Goal: Transaction & Acquisition: Purchase product/service

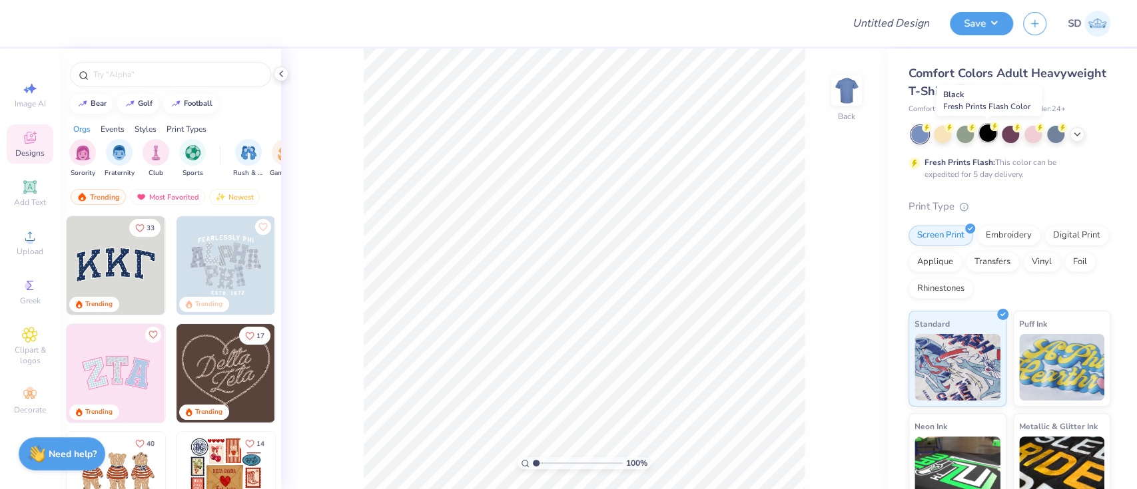
click at [979, 132] on div at bounding box center [987, 133] width 17 height 17
click at [284, 72] on icon at bounding box center [281, 74] width 11 height 11
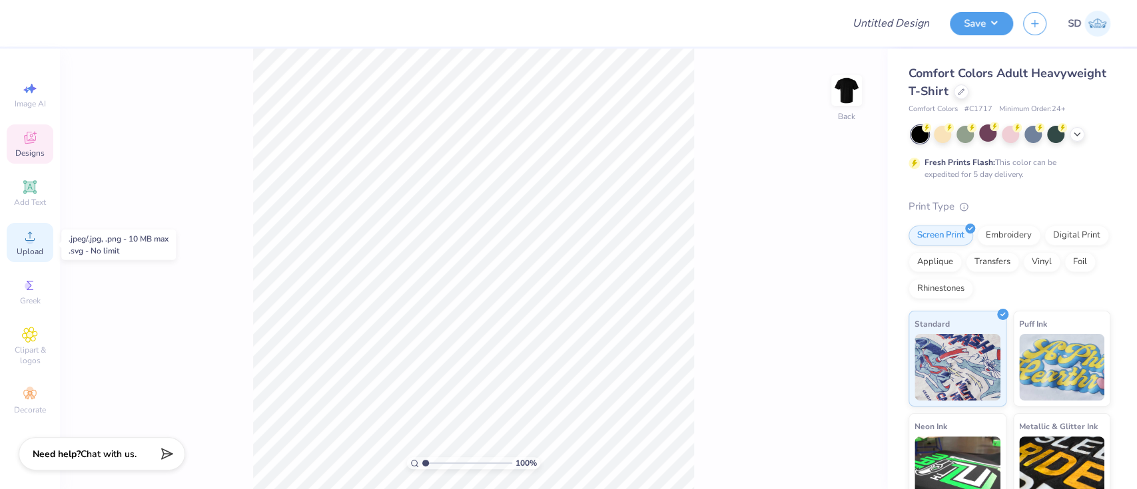
click at [31, 248] on span "Upload" at bounding box center [30, 251] width 27 height 11
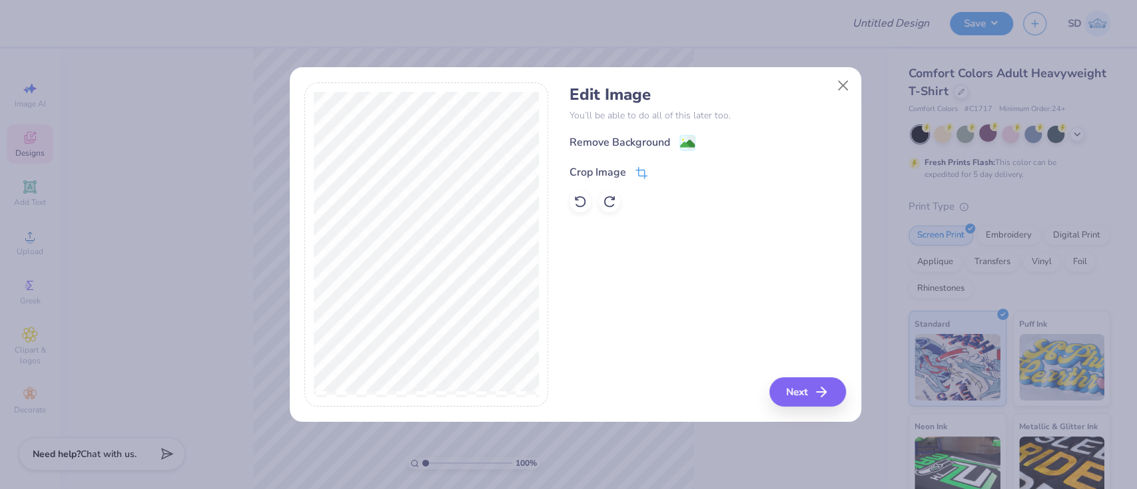
click at [604, 168] on div "Crop Image" at bounding box center [597, 172] width 57 height 16
click at [668, 170] on button at bounding box center [663, 171] width 14 height 14
click at [623, 142] on div "Remove Background" at bounding box center [619, 144] width 101 height 16
click at [786, 386] on button "Next" at bounding box center [809, 392] width 77 height 29
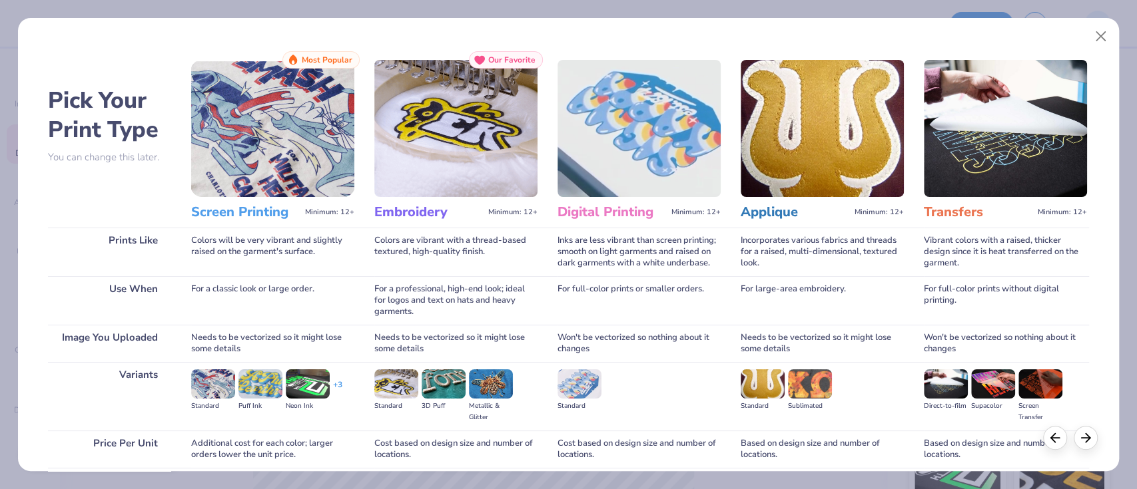
scroll to position [108, 0]
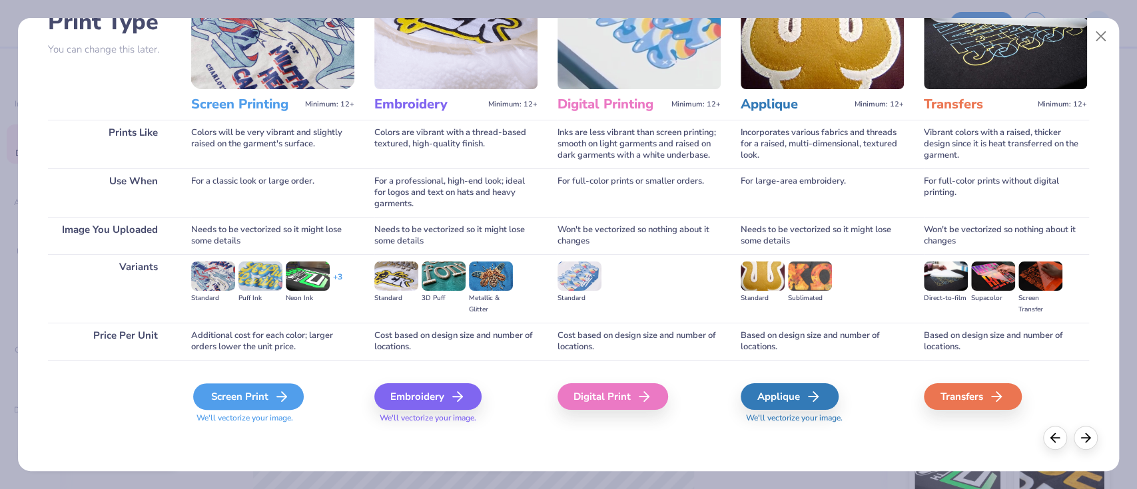
click at [259, 401] on div "Screen Print" at bounding box center [248, 396] width 111 height 27
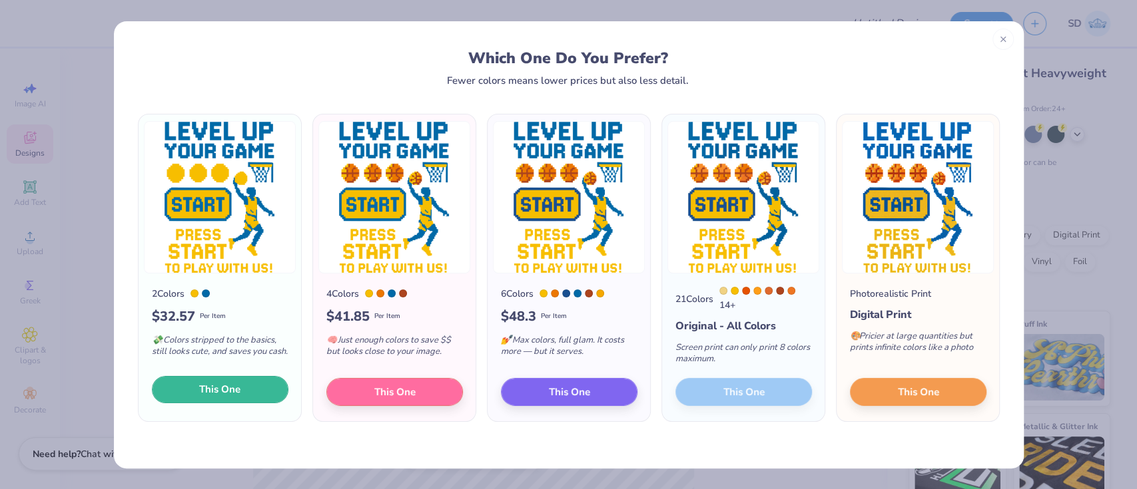
click at [218, 393] on span "This One" at bounding box center [219, 389] width 41 height 15
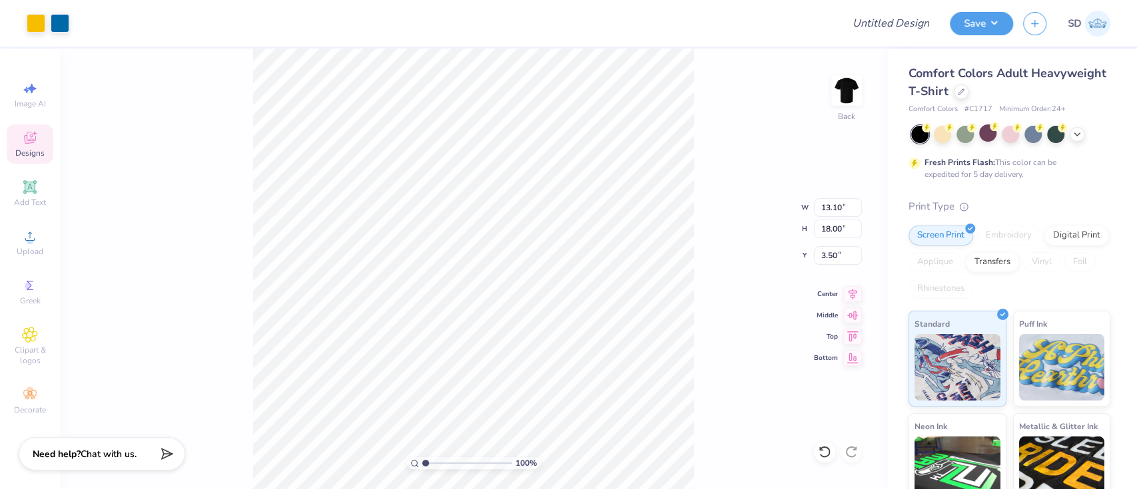
type input "8.57"
type input "11.77"
type input "9.73"
click at [840, 210] on input "8.57" at bounding box center [838, 207] width 48 height 19
type input "8.00"
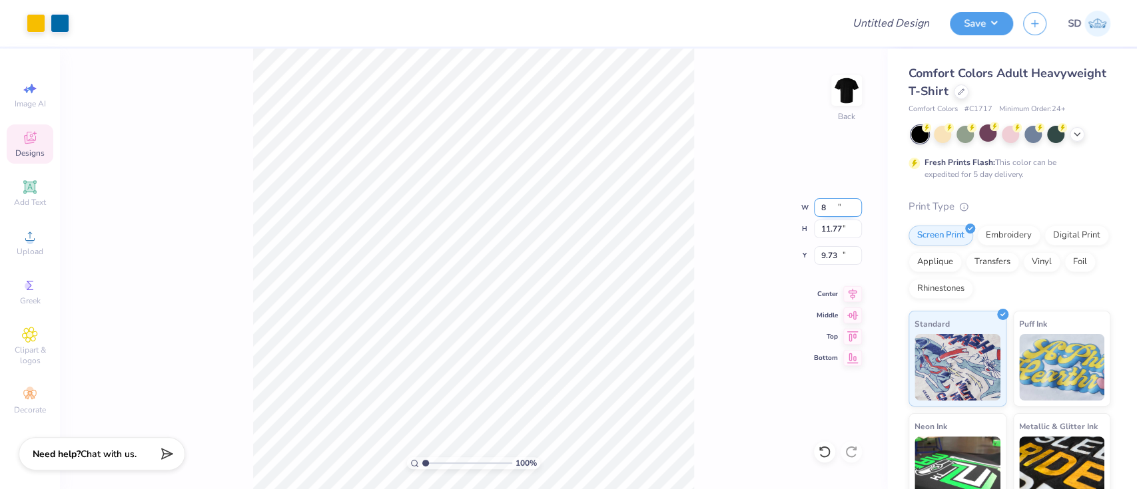
type input "10.99"
type input "6.45"
type input "1.30116614988747"
type input "0.67"
type input "1.11"
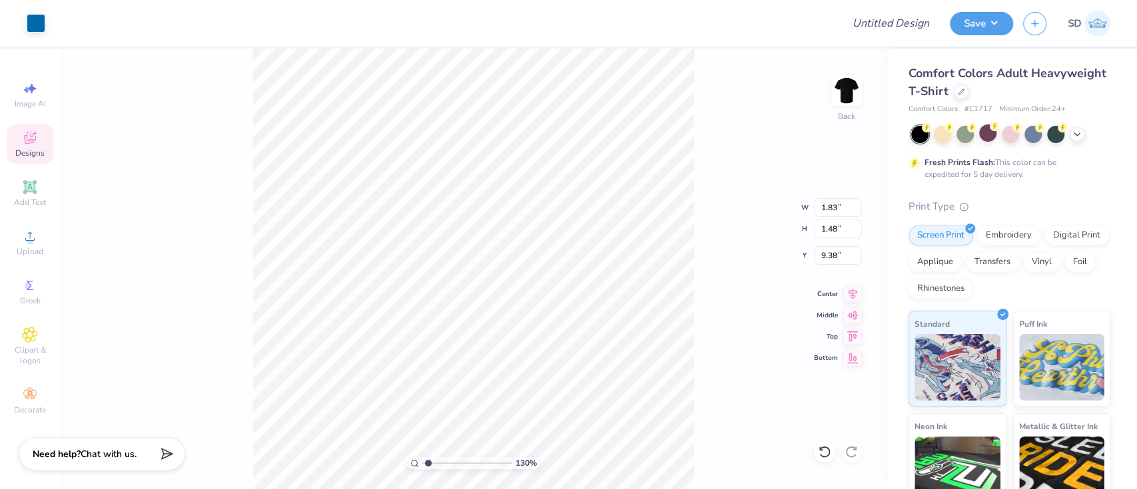
type input "9.73"
drag, startPoint x: 425, startPoint y: 461, endPoint x: 478, endPoint y: 459, distance: 53.3
type input "6.91"
click at [478, 459] on input "range" at bounding box center [467, 463] width 90 height 12
type input "1.83"
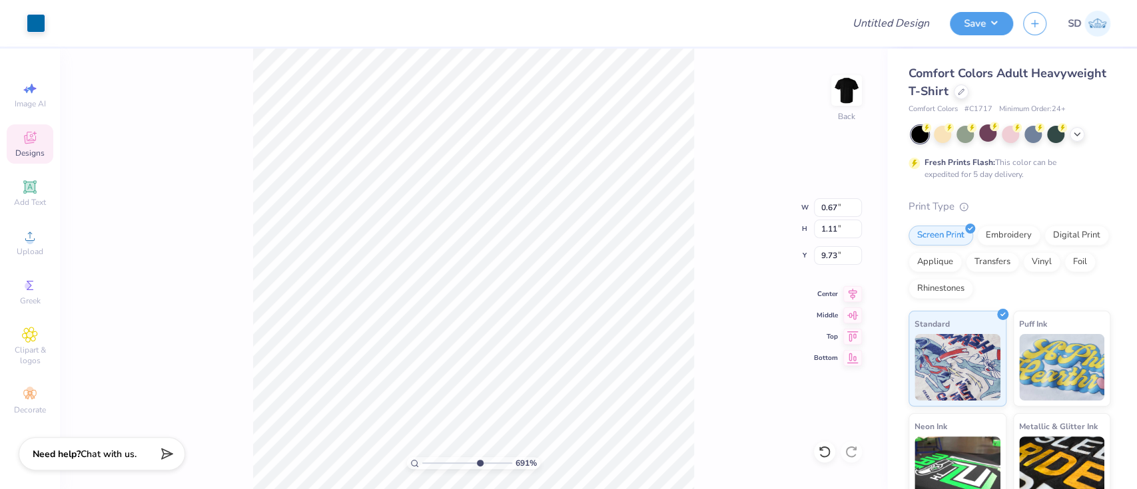
type input "1.48"
type input "9.38"
type input "9.37"
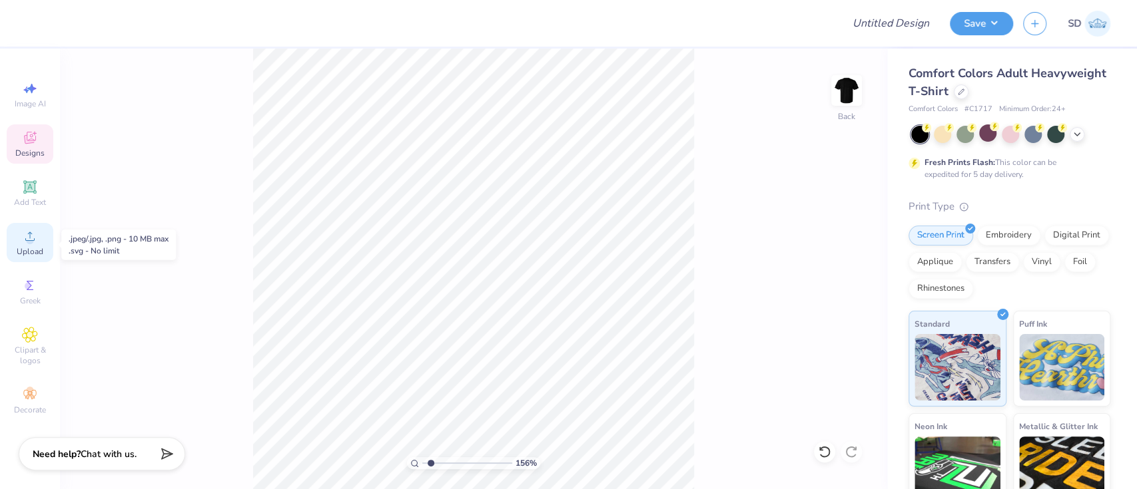
click at [21, 242] on div "Upload" at bounding box center [30, 242] width 47 height 39
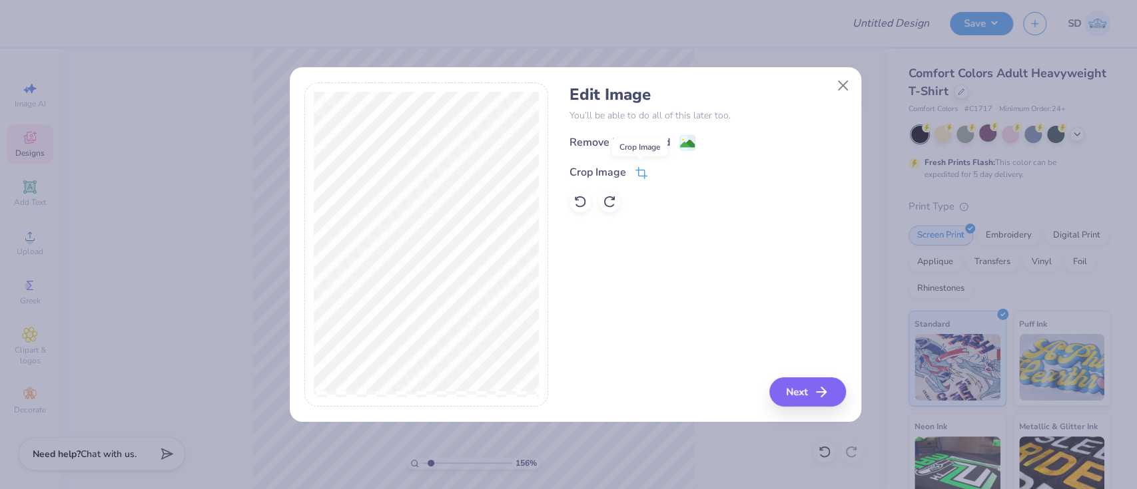
click at [635, 168] on icon at bounding box center [641, 173] width 12 height 12
click at [662, 167] on icon at bounding box center [663, 171] width 8 height 8
click at [658, 144] on div "Remove Background" at bounding box center [619, 144] width 101 height 16
click at [794, 395] on button "Next" at bounding box center [809, 392] width 77 height 29
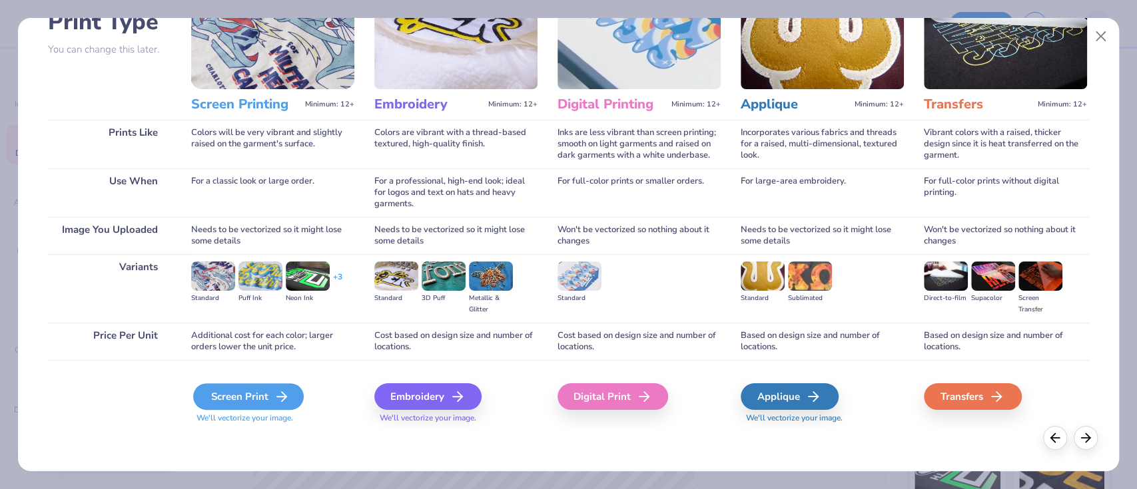
click at [251, 391] on div "Screen Print" at bounding box center [248, 396] width 111 height 27
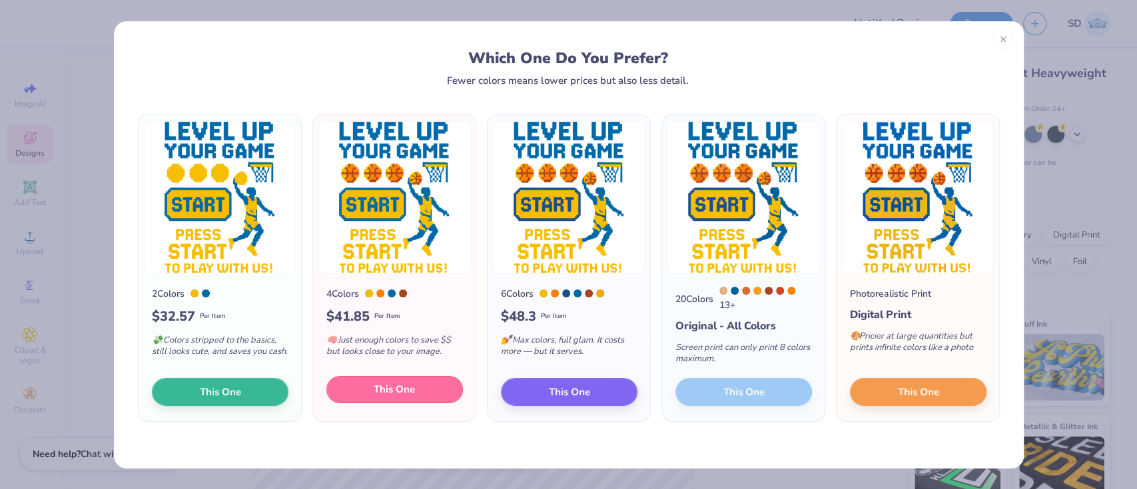
click at [421, 385] on button "This One" at bounding box center [394, 390] width 136 height 28
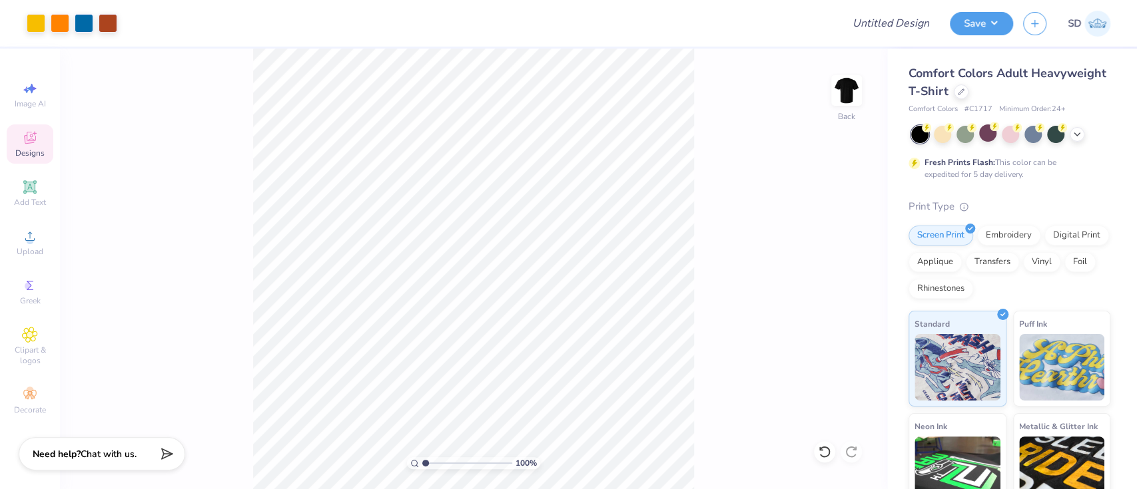
drag, startPoint x: 427, startPoint y: 464, endPoint x: 389, endPoint y: 466, distance: 38.7
type input "1"
click at [422, 466] on input "range" at bounding box center [467, 463] width 90 height 12
click at [342, 110] on div "100 % Back" at bounding box center [473, 269] width 827 height 441
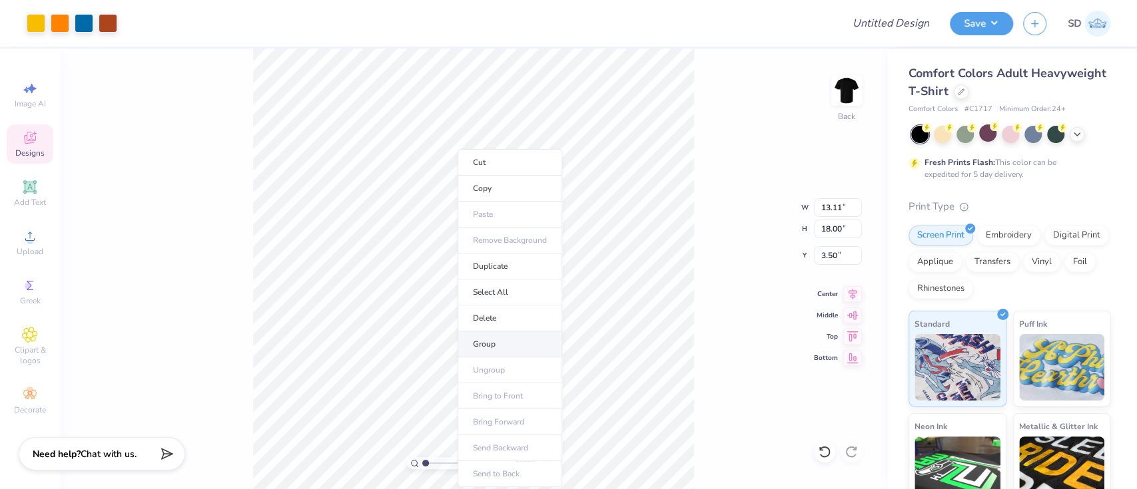
click at [489, 336] on li "Group" at bounding box center [509, 345] width 105 height 26
type input "10.31"
type input "14.16"
type input "7.34"
click at [845, 205] on input "10.31" at bounding box center [838, 207] width 48 height 19
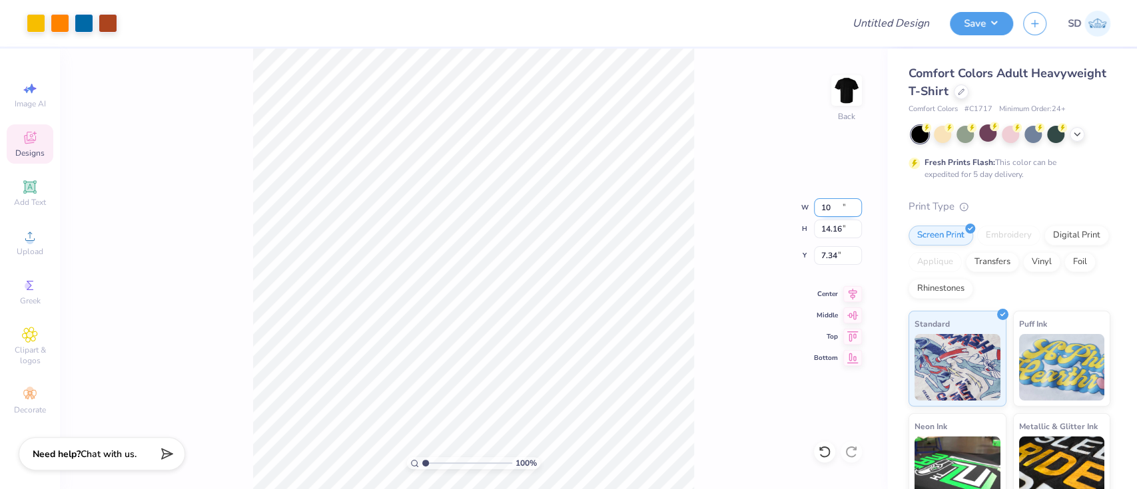
type input "10.00"
type input "13.73"
type input "5.39"
type input "9.38"
type input "12.88"
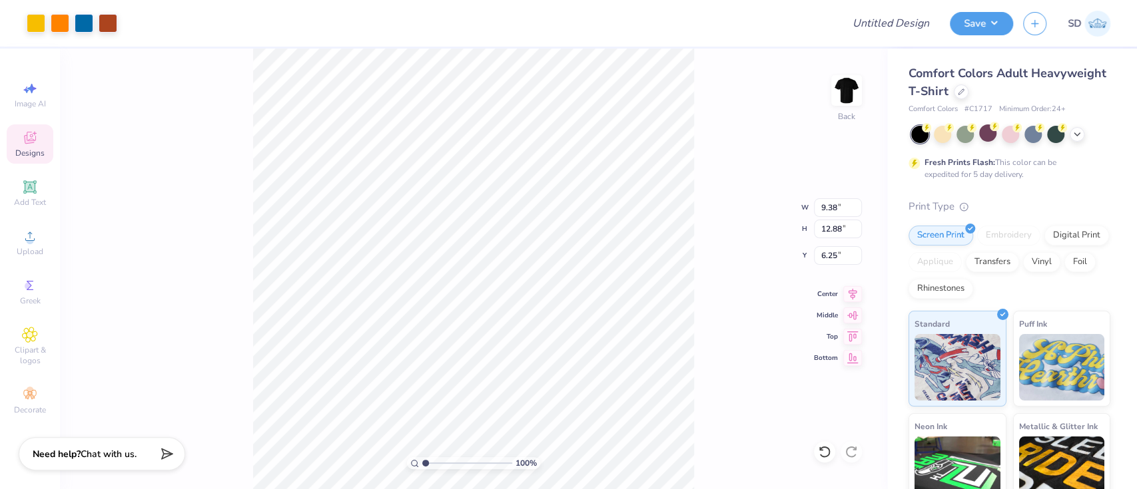
type input "6.25"
click at [32, 244] on circle at bounding box center [29, 240] width 7 height 7
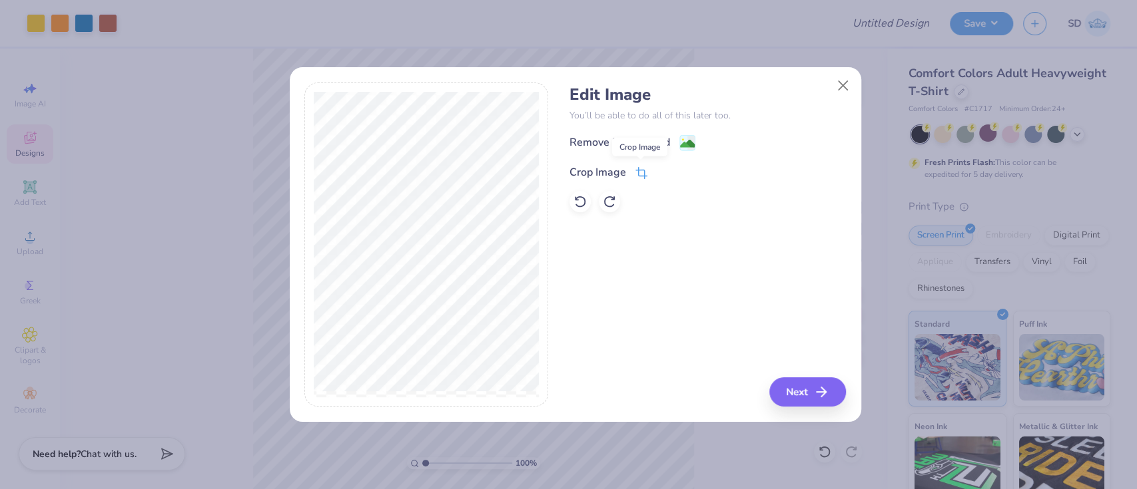
click at [644, 172] on icon at bounding box center [640, 174] width 9 height 9
click at [662, 173] on icon at bounding box center [663, 171] width 8 height 8
click at [633, 144] on div "Remove Background" at bounding box center [619, 144] width 101 height 16
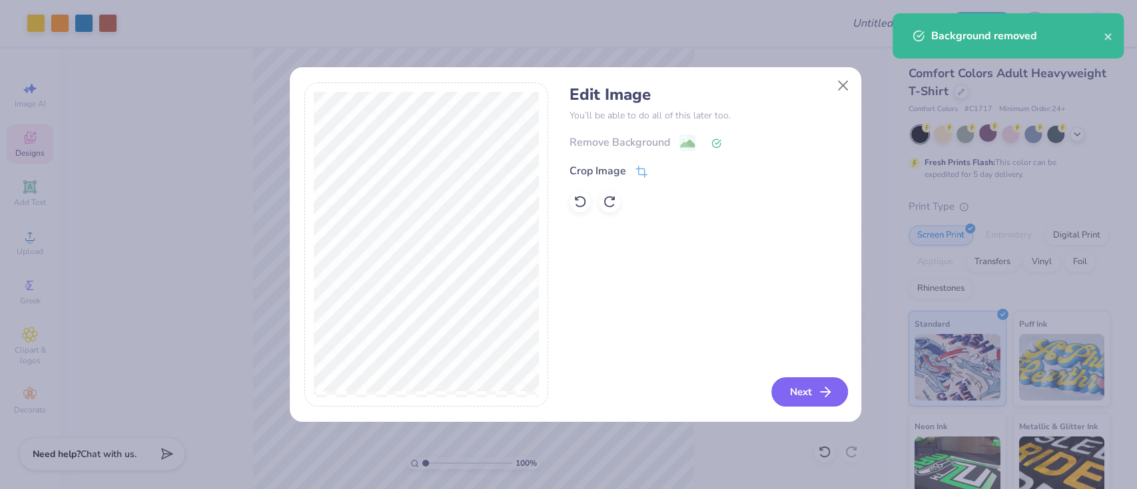
click at [800, 391] on button "Next" at bounding box center [809, 392] width 77 height 29
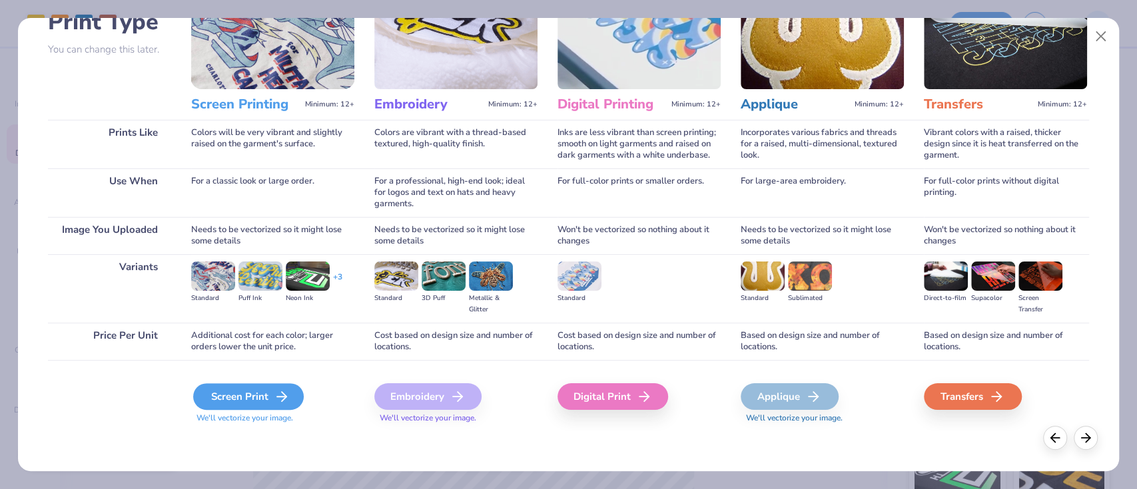
click at [234, 403] on div "Screen Print" at bounding box center [248, 396] width 111 height 27
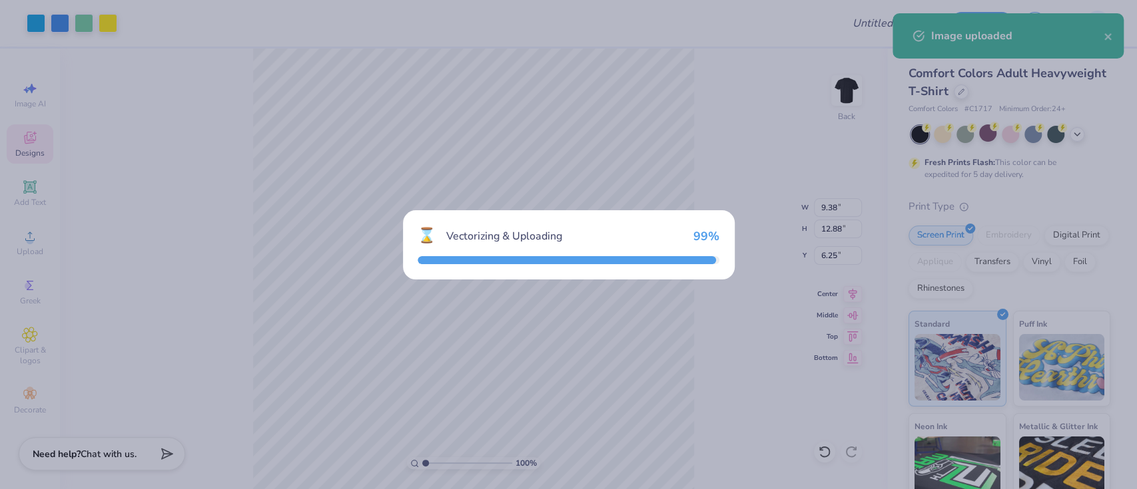
type input "8.93"
type input "6.02"
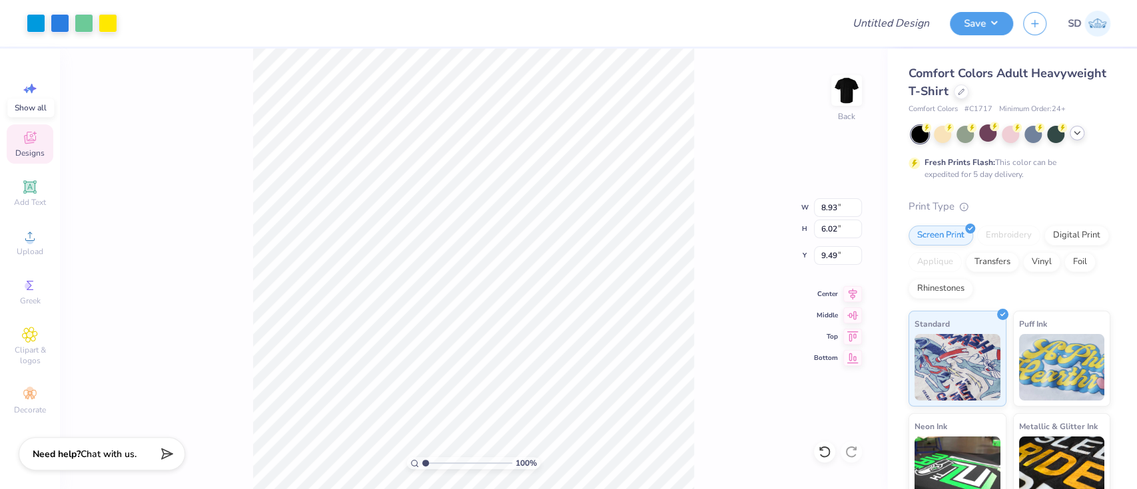
click at [1078, 136] on icon at bounding box center [1076, 133] width 11 height 11
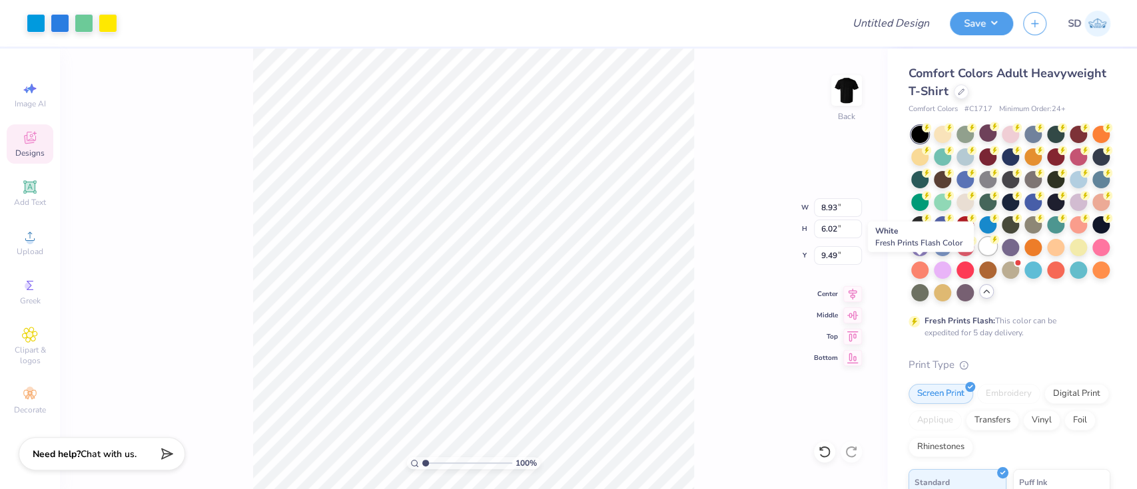
click at [979, 255] on div at bounding box center [987, 246] width 17 height 17
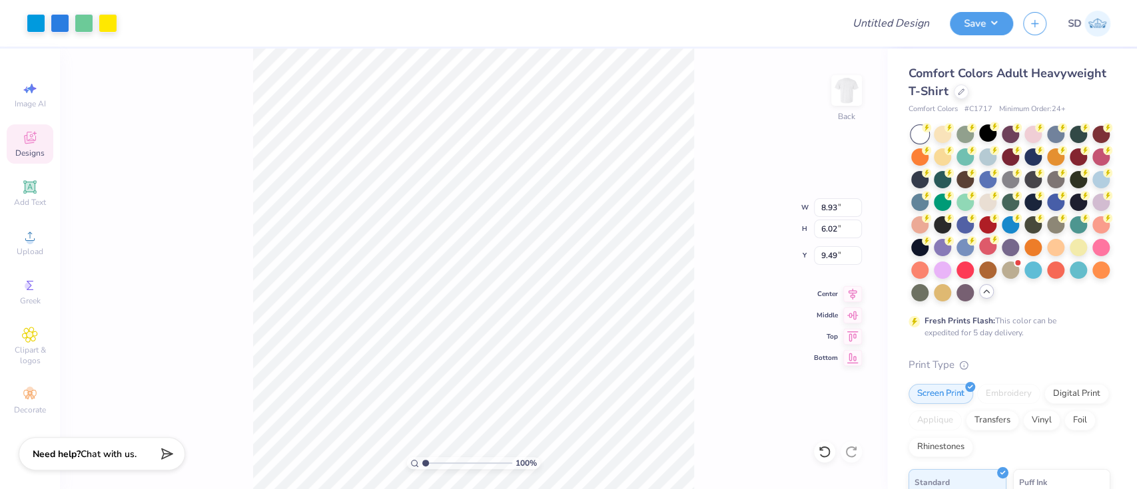
type input "1.70"
type input "9.38"
type input "12.88"
type input "6.25"
type input "8.93"
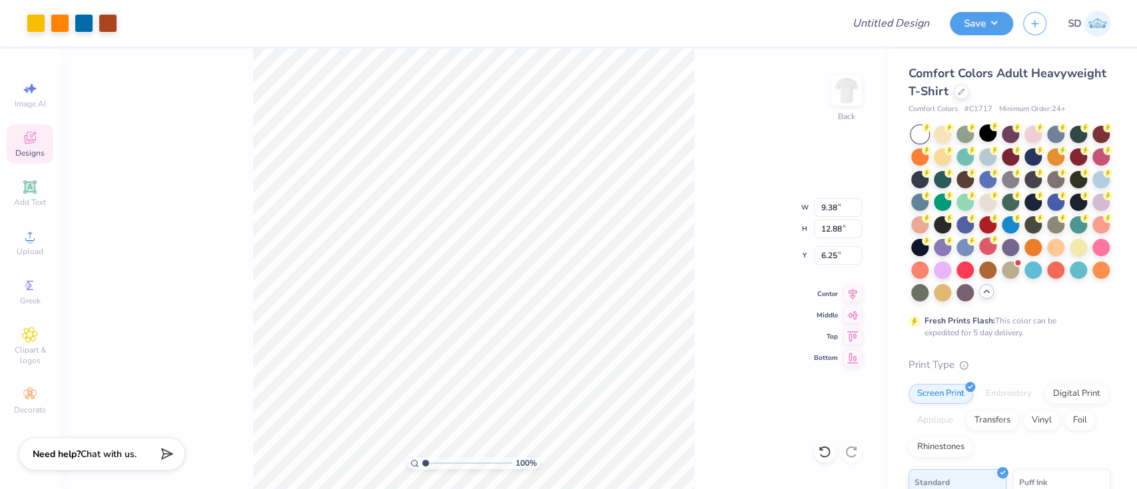
type input "6.02"
type input "1.25"
type input "3.59"
type input "2.42"
type input "3.00"
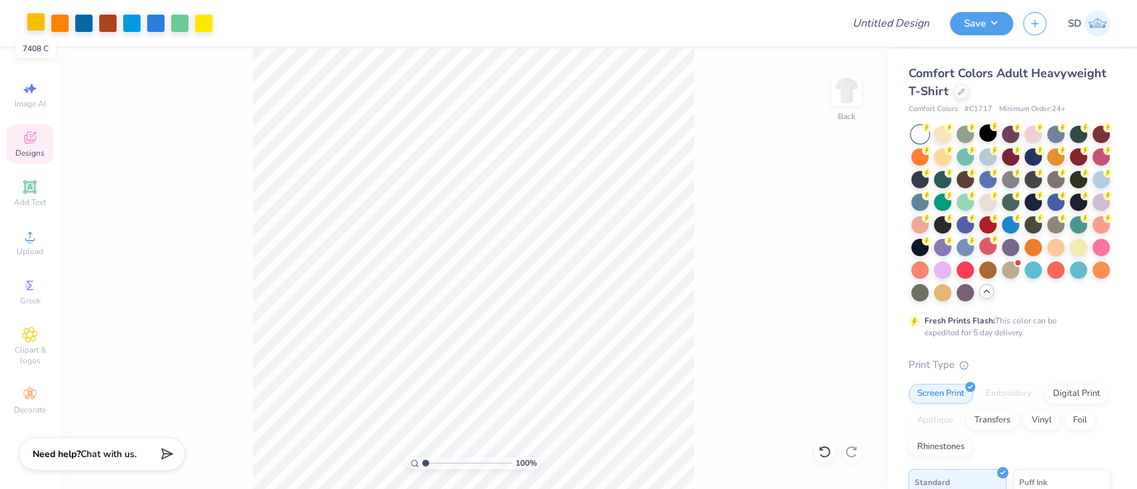
click at [39, 29] on div at bounding box center [36, 22] width 19 height 19
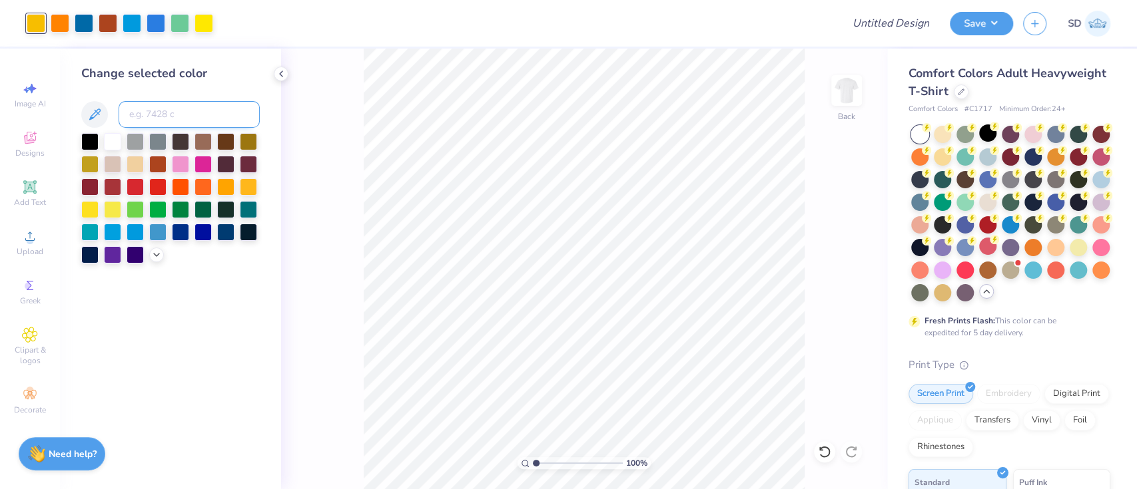
click at [165, 109] on input at bounding box center [189, 114] width 141 height 27
type input "803"
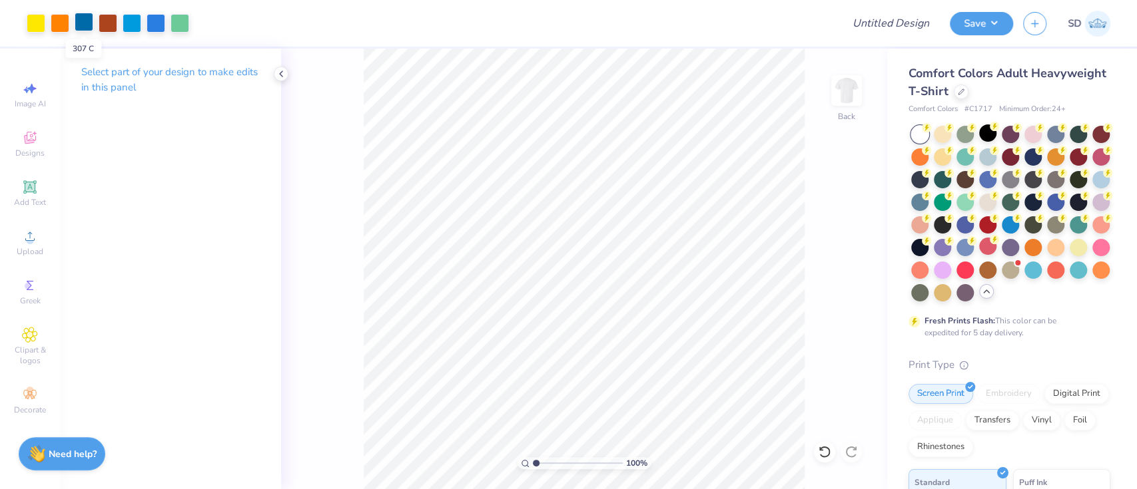
click at [83, 21] on div at bounding box center [84, 22] width 19 height 19
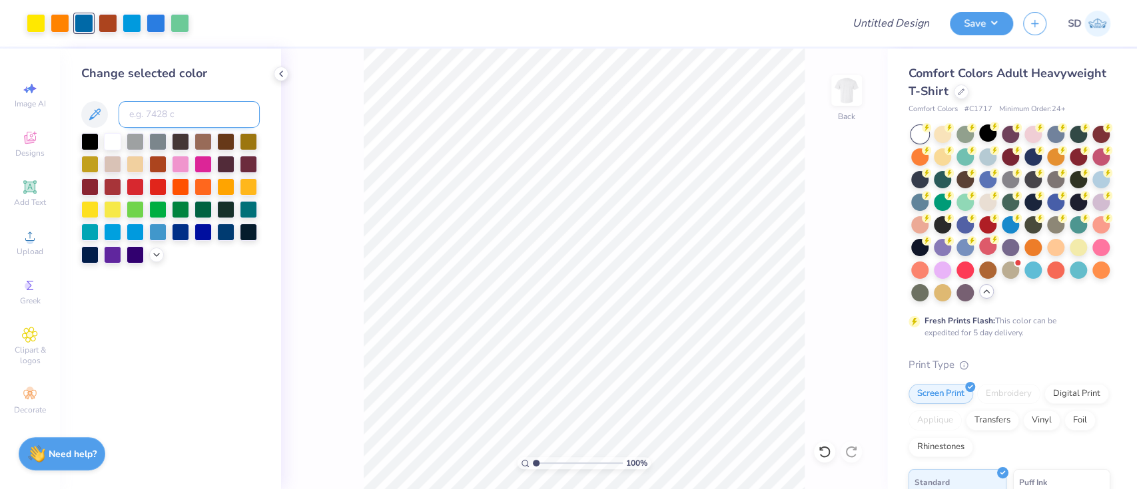
click at [170, 111] on input at bounding box center [189, 114] width 141 height 27
type input "2925"
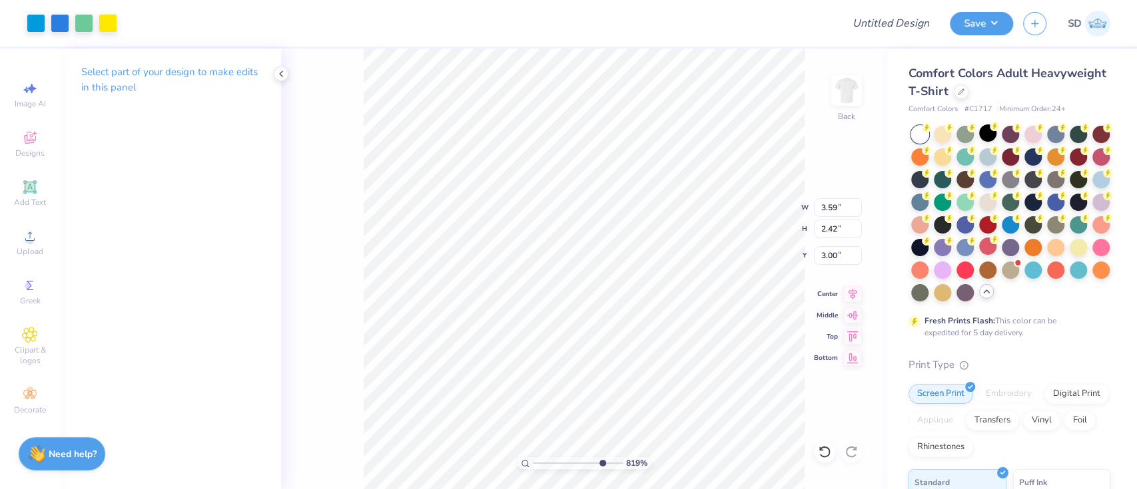
drag, startPoint x: 541, startPoint y: 463, endPoint x: 600, endPoint y: 458, distance: 59.5
click at [600, 458] on input "range" at bounding box center [578, 463] width 90 height 12
click at [37, 23] on div at bounding box center [36, 22] width 19 height 19
type input "4.81924934349741"
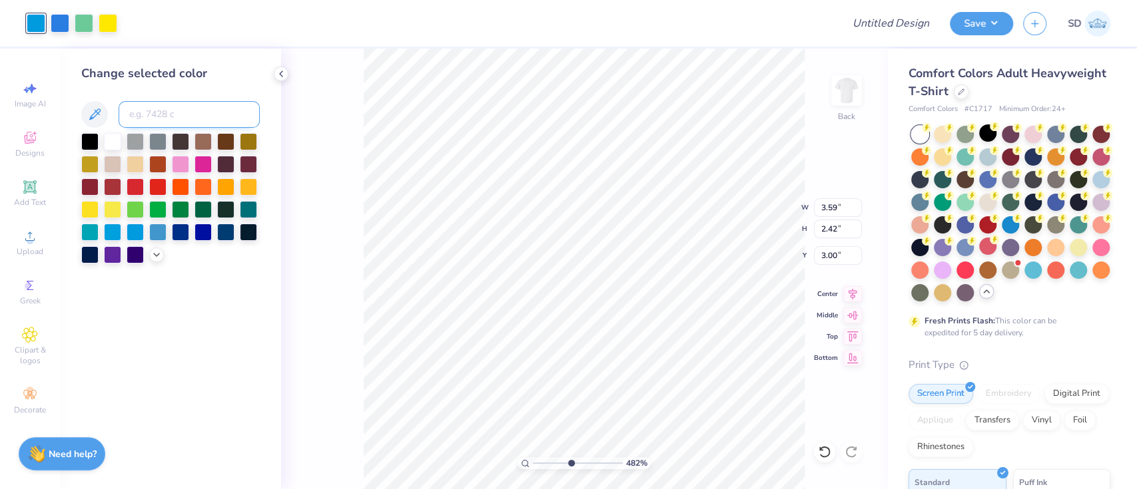
click at [186, 124] on input at bounding box center [189, 114] width 141 height 27
type input "2727"
type input "4.81924934349741"
type input "9.38"
type input "12.88"
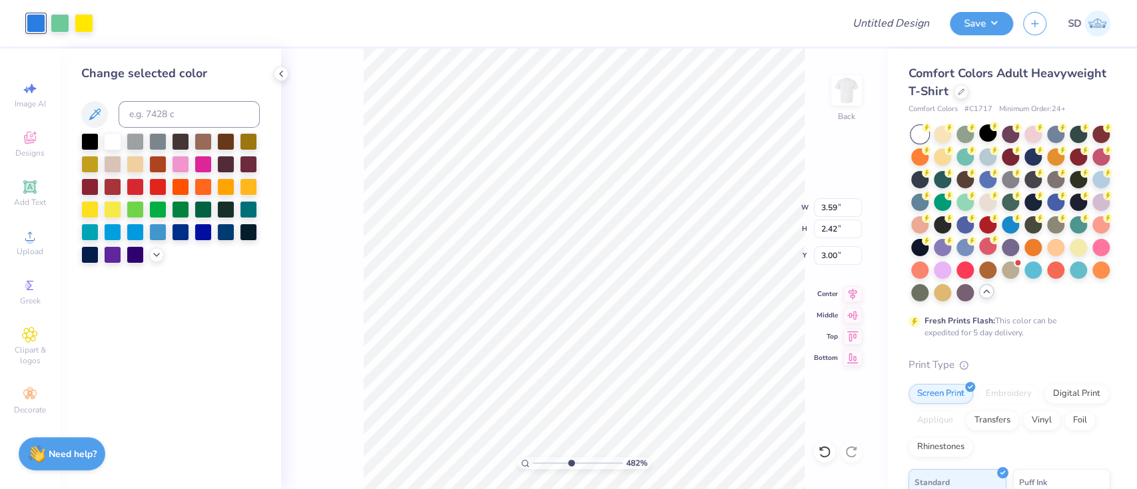
type input "6.25"
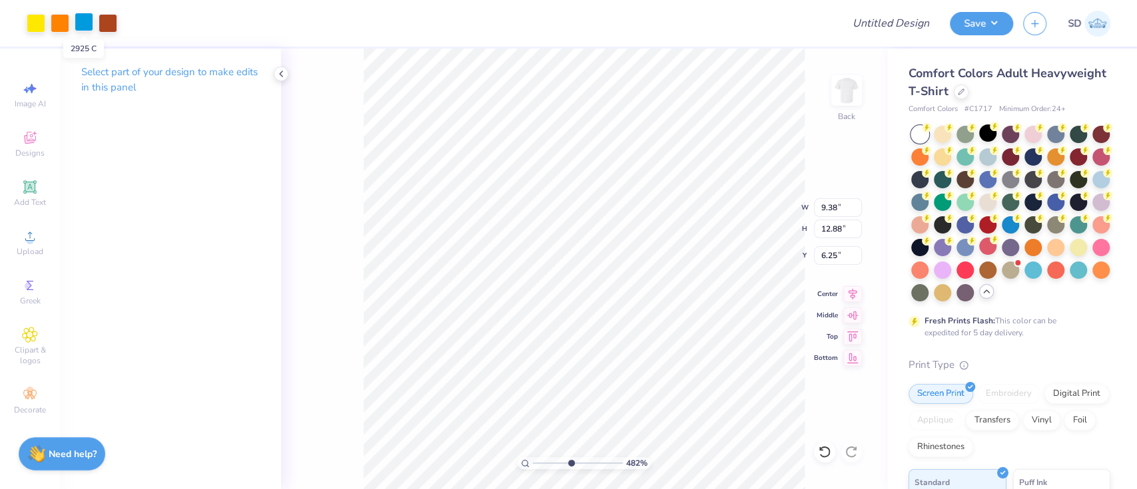
click at [89, 24] on div at bounding box center [84, 22] width 19 height 19
type input "4.81924934349741"
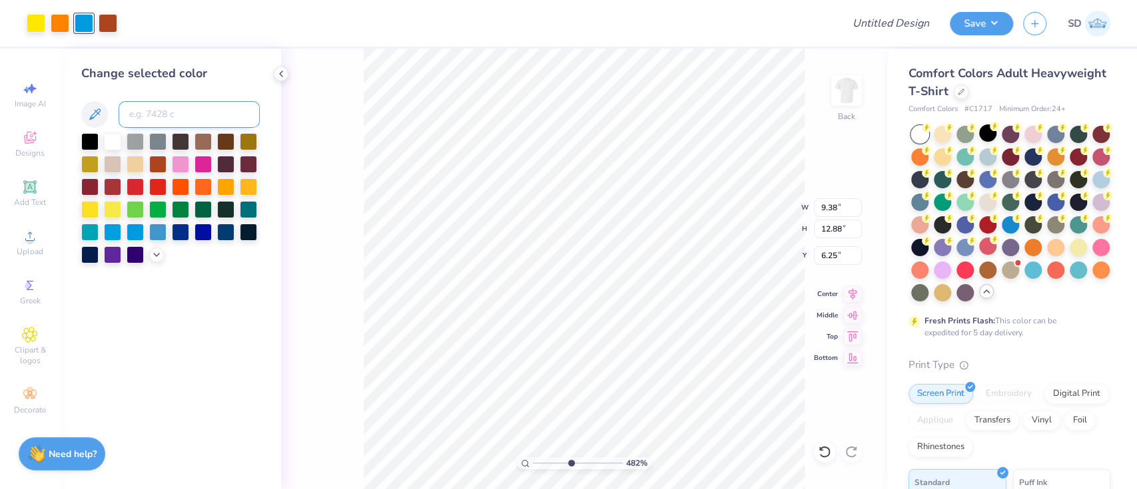
click at [144, 115] on input at bounding box center [189, 114] width 141 height 27
type input "2727"
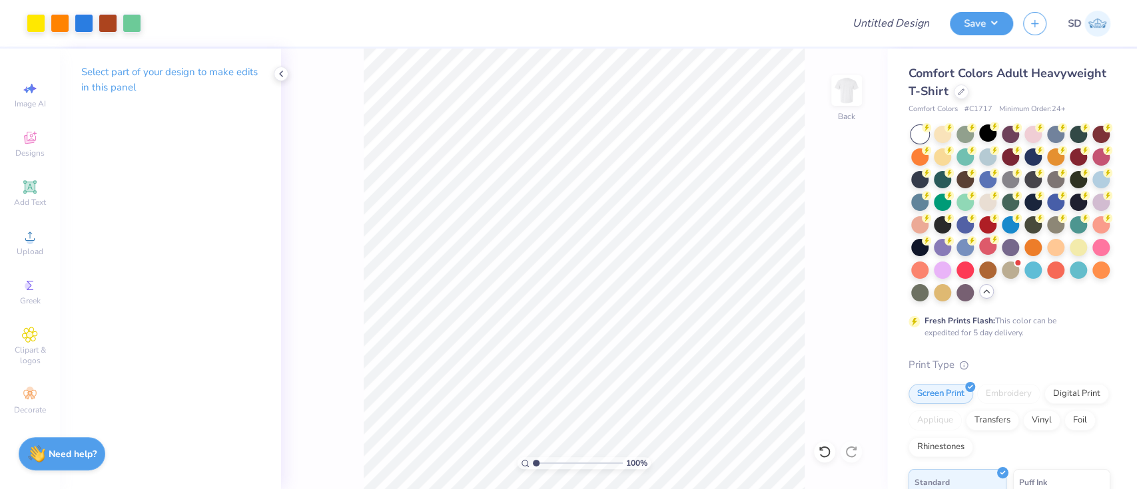
drag, startPoint x: 559, startPoint y: 462, endPoint x: 535, endPoint y: 467, distance: 24.4
click at [535, 467] on input "range" at bounding box center [578, 463] width 90 height 12
click at [132, 29] on div at bounding box center [132, 22] width 19 height 19
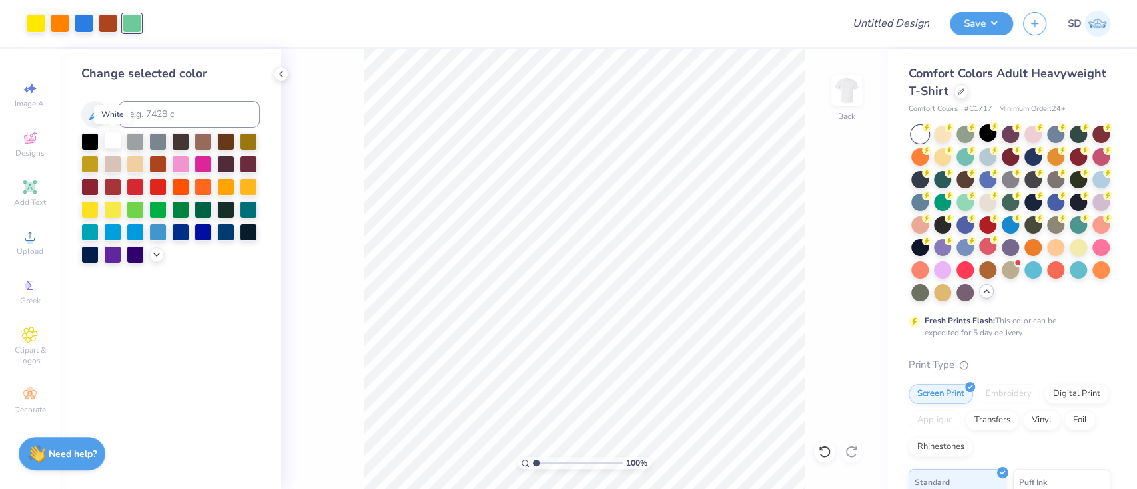
click at [116, 136] on div at bounding box center [112, 140] width 17 height 17
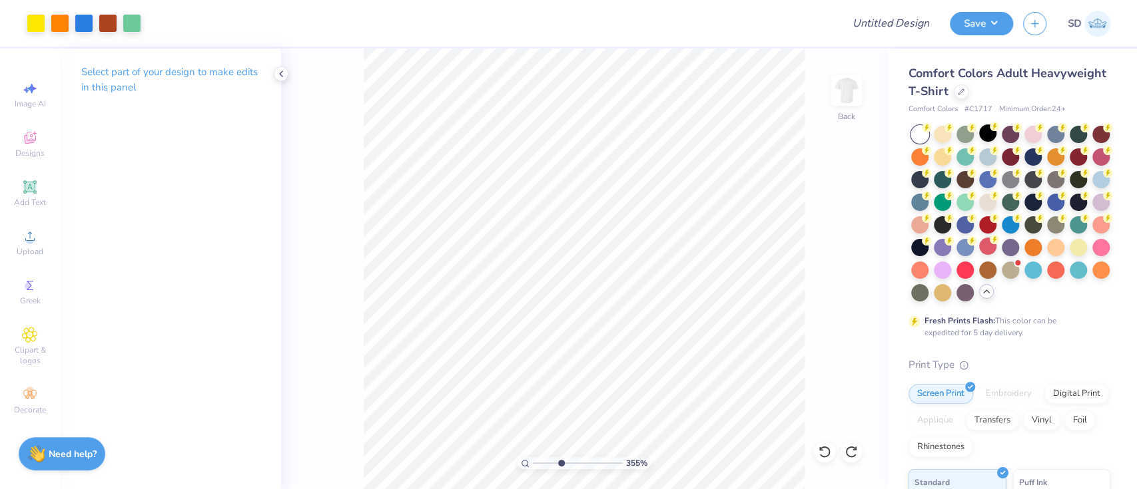
drag, startPoint x: 535, startPoint y: 465, endPoint x: 560, endPoint y: 463, distance: 24.7
click at [560, 463] on input "range" at bounding box center [578, 463] width 90 height 12
drag, startPoint x: 575, startPoint y: 463, endPoint x: 607, endPoint y: 463, distance: 32.0
type input "9.05"
click at [607, 463] on input "range" at bounding box center [578, 463] width 90 height 12
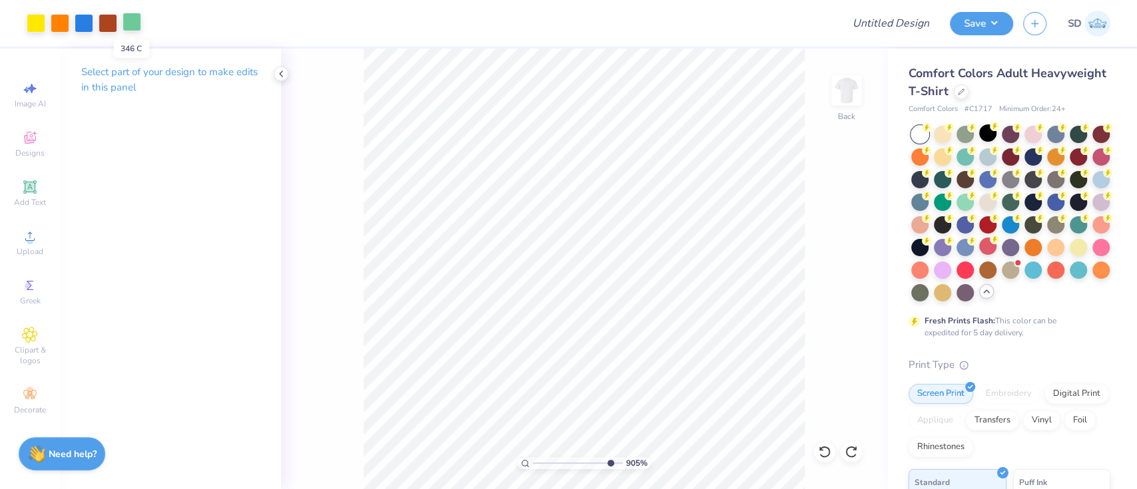
click at [134, 25] on div at bounding box center [132, 22] width 19 height 19
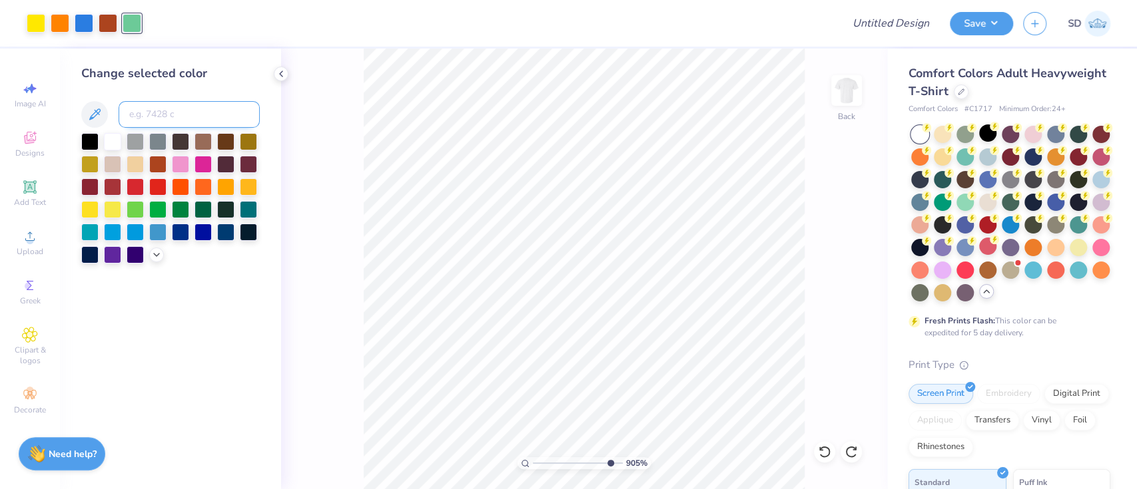
click at [163, 111] on input at bounding box center [189, 114] width 141 height 27
type input "2727"
type input "1"
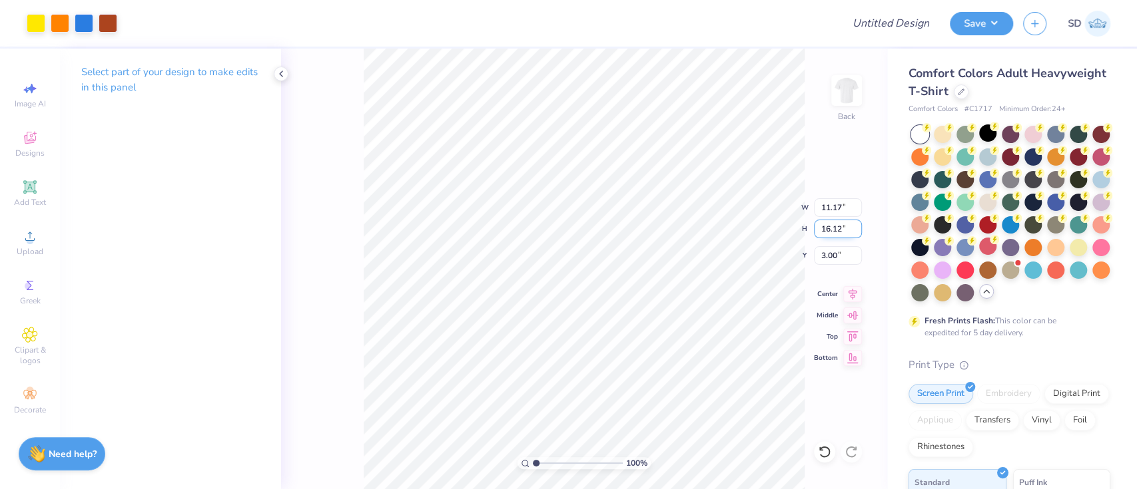
click at [843, 232] on input "16.12" at bounding box center [838, 229] width 48 height 19
type input "12"
type input "8.31"
type input "12.00"
type input "5.06"
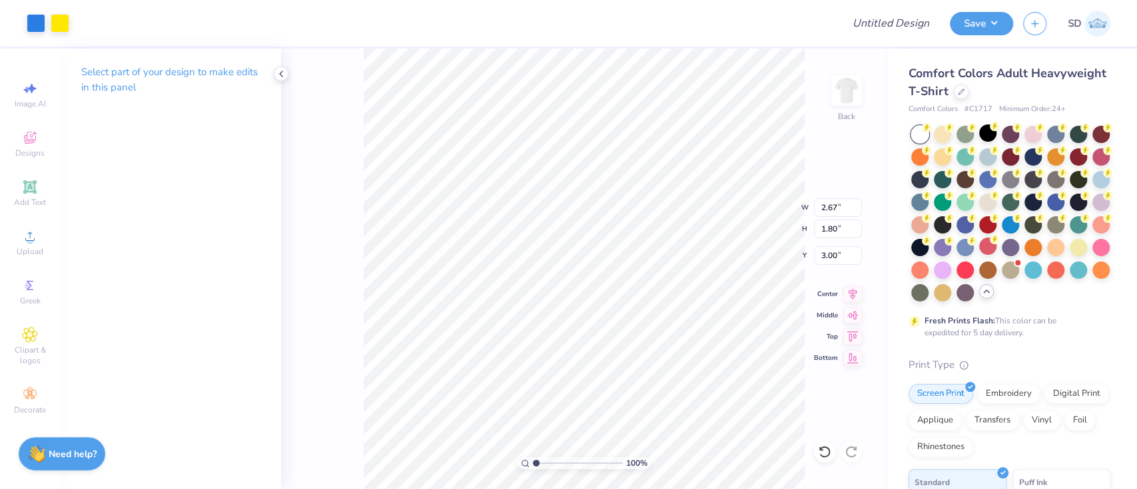
type input "3.00"
type input "6.13"
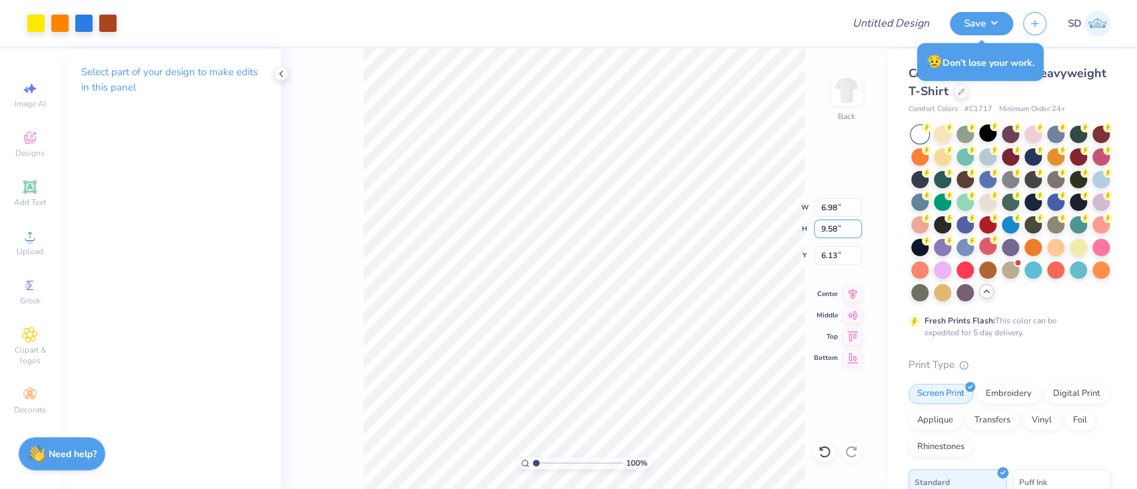
drag, startPoint x: 847, startPoint y: 228, endPoint x: 804, endPoint y: 232, distance: 42.9
click at [804, 232] on div "100 % Back W 6.98 6.98 " H 9.58 9.58 " Y 6.13 6.13 " Center Middle Top Bottom" at bounding box center [584, 269] width 606 height 441
click at [839, 226] on input "9.58" at bounding box center [838, 229] width 48 height 19
type input "9"
type input "11"
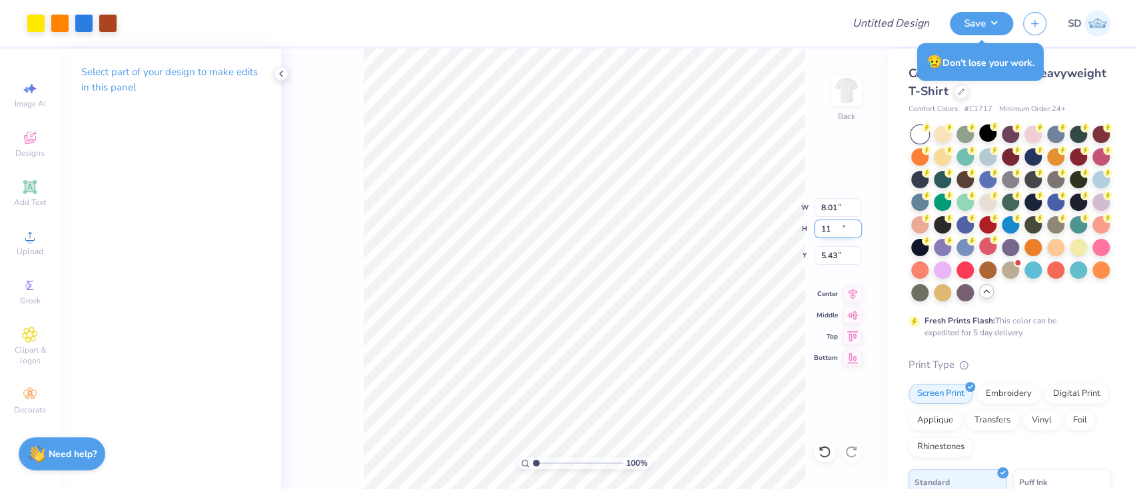
type input "8.01"
type input "11.00"
type input "5.43"
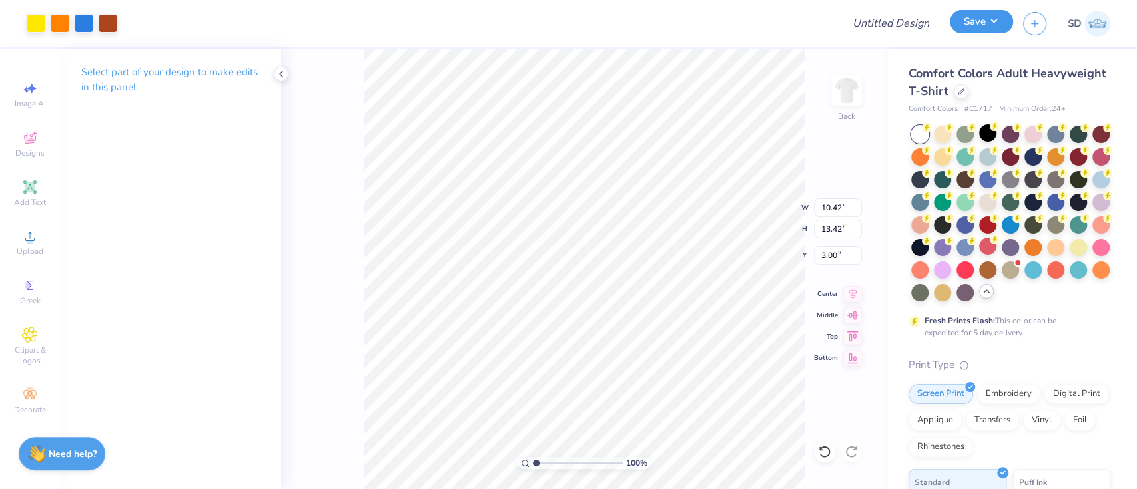
click at [969, 17] on button "Save" at bounding box center [980, 21] width 63 height 23
type input "3.24"
click at [991, 15] on button "Save" at bounding box center [980, 21] width 63 height 23
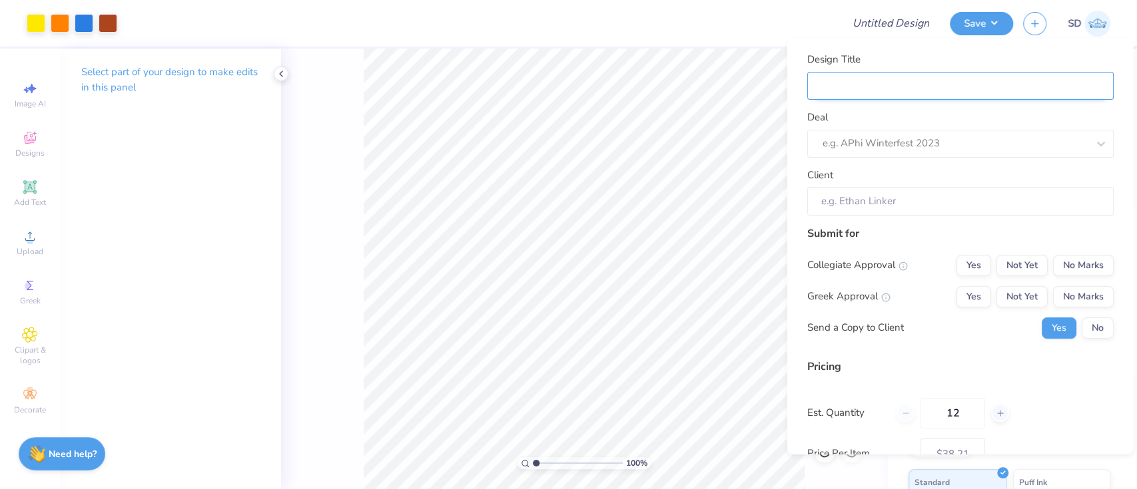
click at [993, 86] on input "Design Title" at bounding box center [959, 85] width 306 height 29
type input "M"
type input "Me"
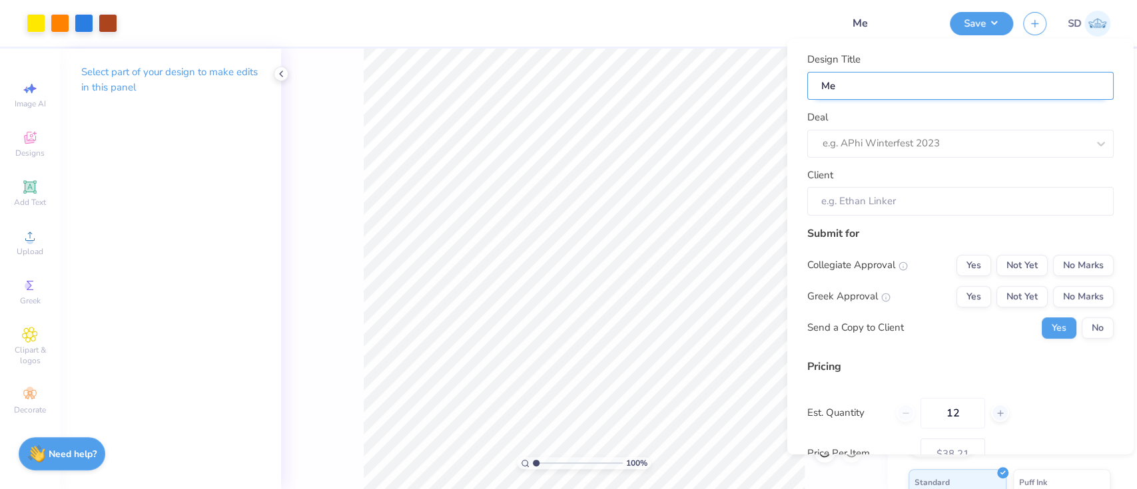
type input "Mer"
type input "Merc"
type input "Merch"
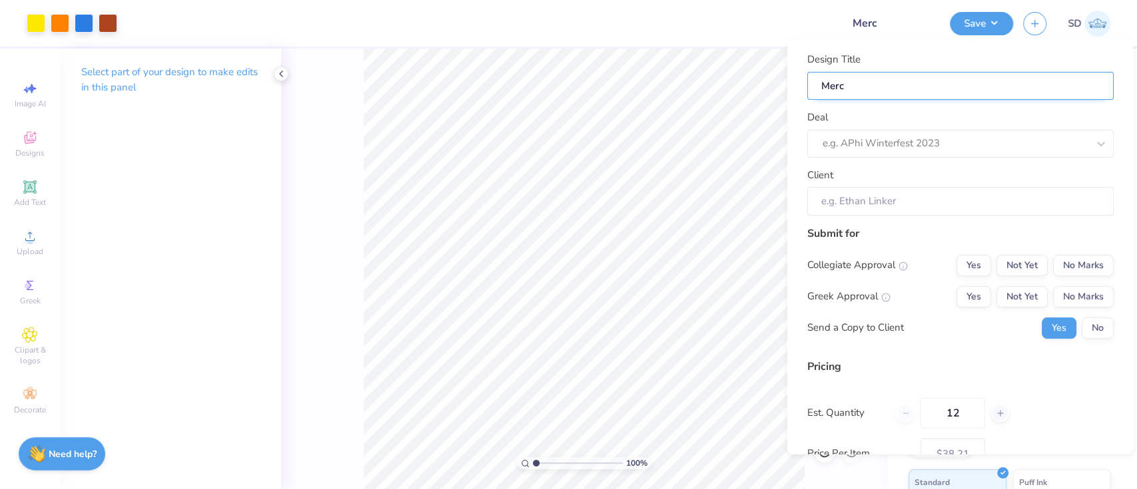
type input "Merch"
type input "Merch f"
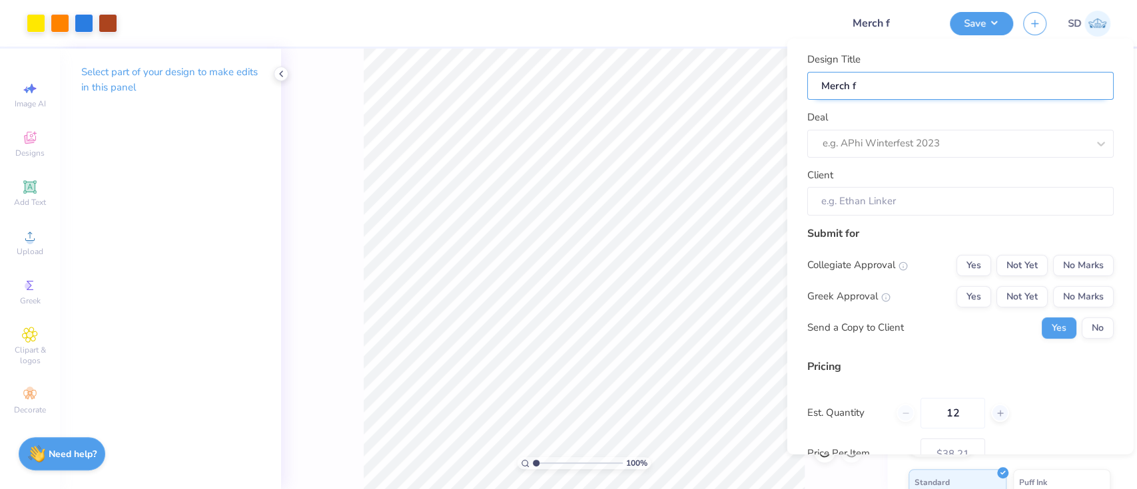
type input "Merch fo"
type input "Merch for"
type input "Merch for i"
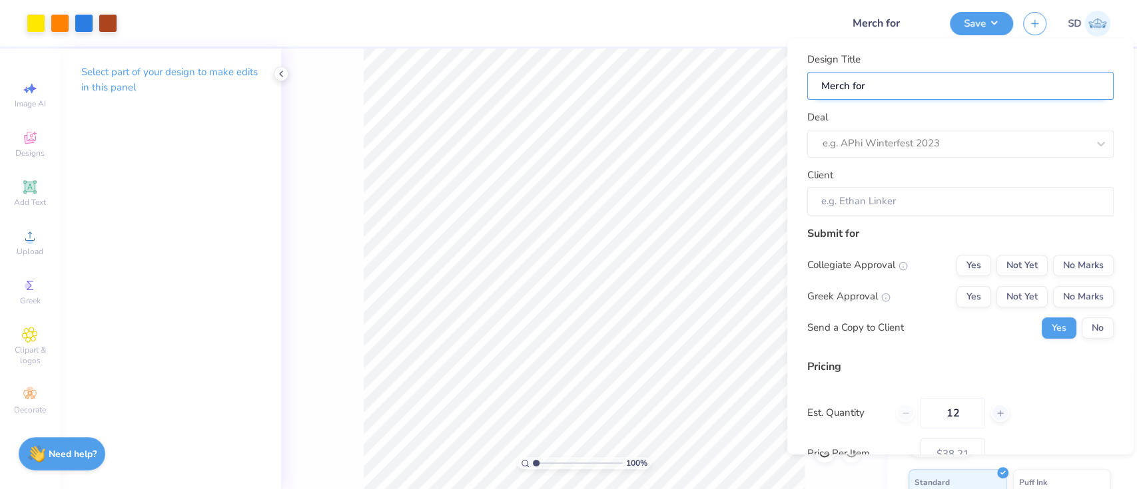
type input "Merch for i"
type input "Merch for"
type input "Merch for I"
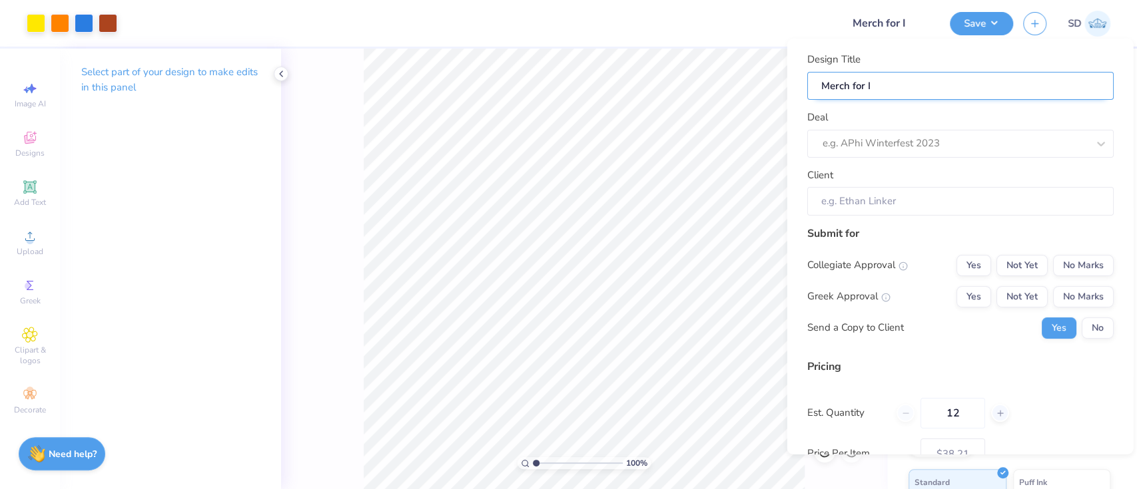
type input "Merch for In"
type input "Merch for Inv"
type input "Merch for Invo"
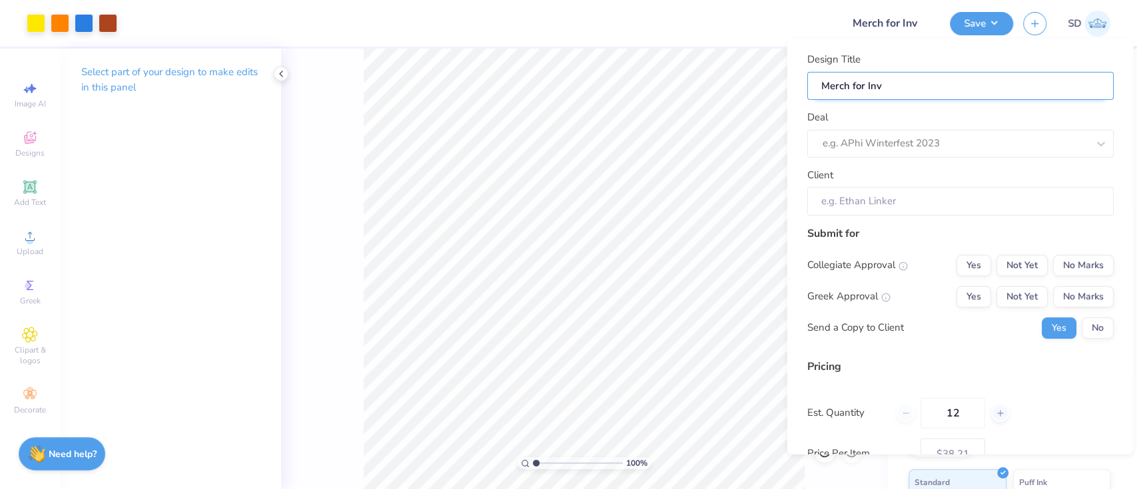
type input "Merch for Invo"
type input "Merch for Invol"
type input "Merch for Involv"
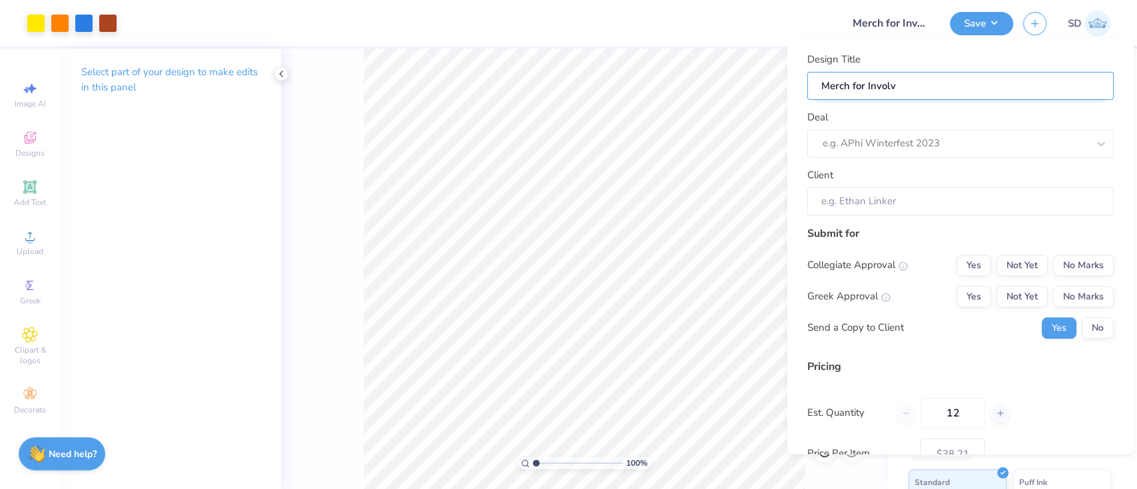
type input "Merch for Involve"
type input "Merch for Involvem"
type input "Merch for Involveme"
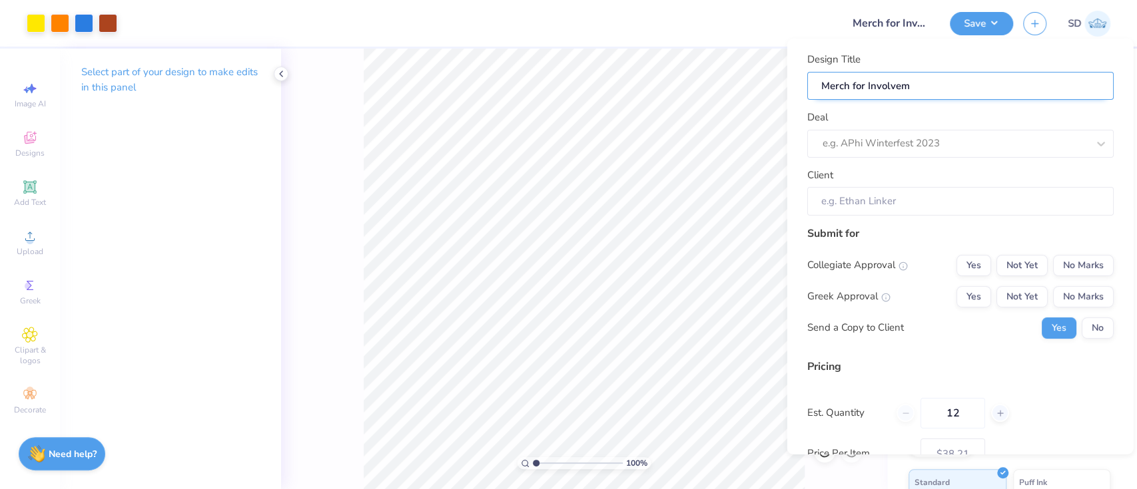
type input "Merch for Involveme"
type input "Merch for Involvemen"
type input "Merch for Involvement"
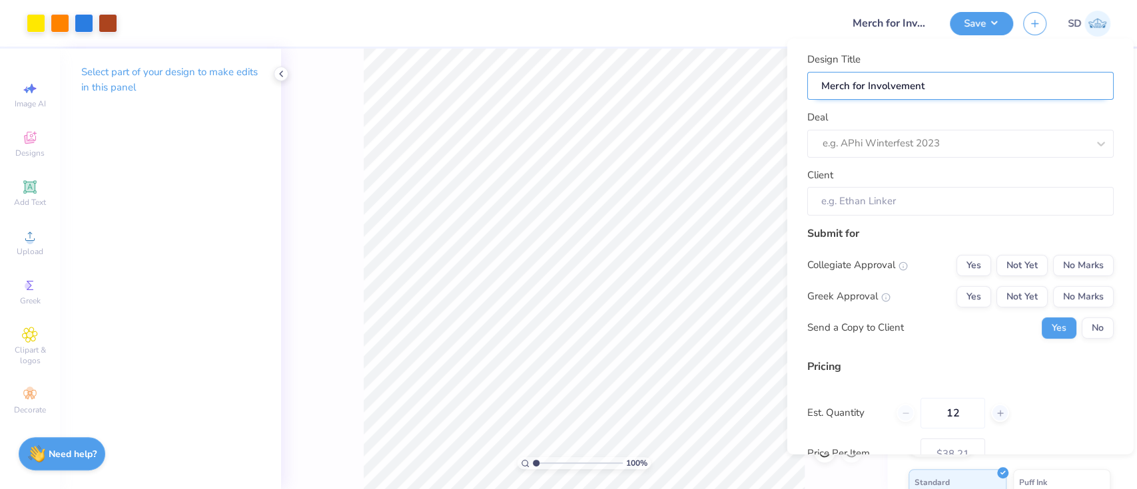
type input "Merch for Involvement"
type input "Merch for Involvement f"
type input "Merch for Involvement fa"
type input "Merch for Involvement fai"
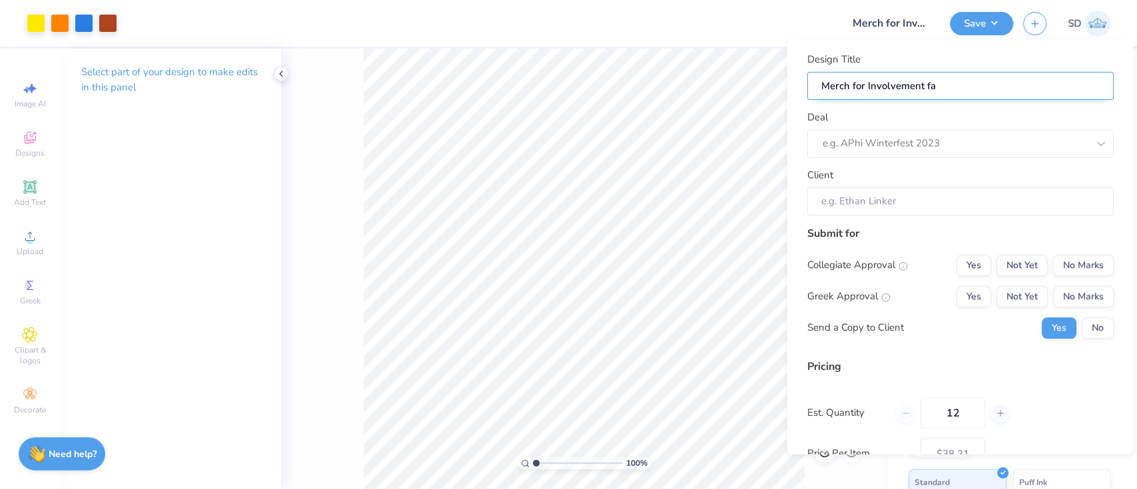
type input "Merch for Involvement fai"
type input "Merch for Involvement fair"
type input "Merch for Involvement fair,"
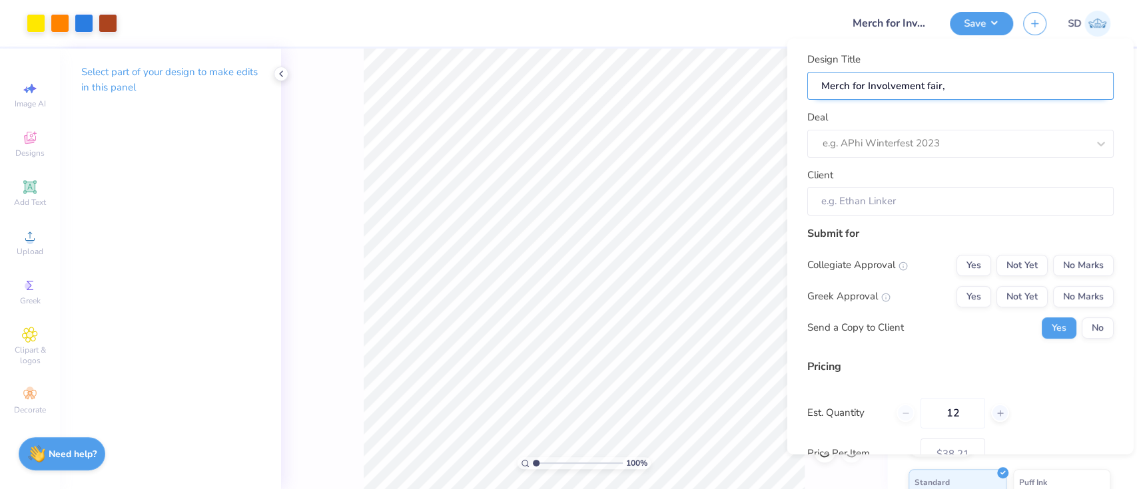
type input "Merch for Involvement fair,"
paste input "Women's Club Basketball [GEOGRAPHIC_DATA][US_STATE]"
type input "Merch for Involvement fair, Women's Club Basketball [GEOGRAPHIC_DATA][US_STATE]"
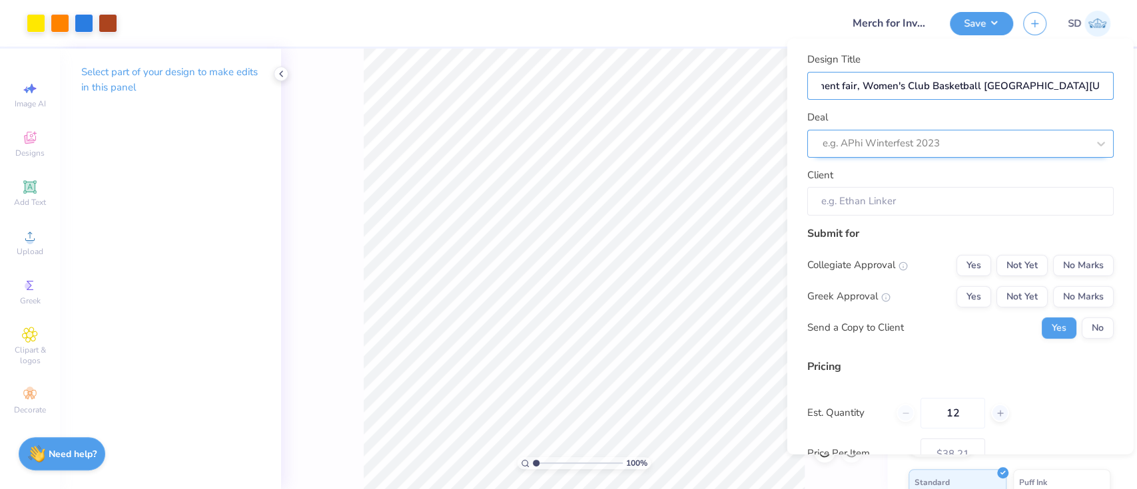
type input "Merch for Involvement fair, Women's Club Basketball [GEOGRAPHIC_DATA][US_STATE]"
click at [977, 140] on div at bounding box center [941, 143] width 238 height 18
